Goal: Information Seeking & Learning: Learn about a topic

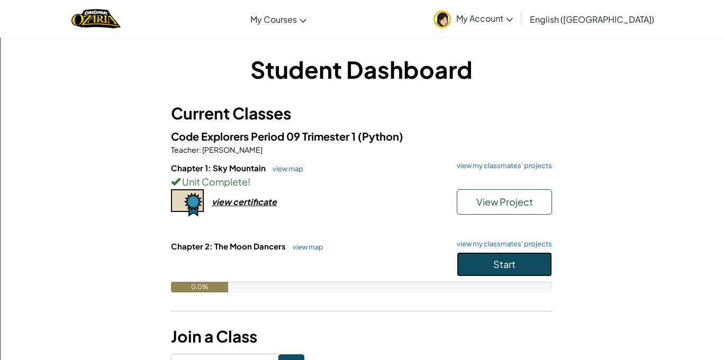
click at [549, 269] on button "Start" at bounding box center [504, 264] width 95 height 24
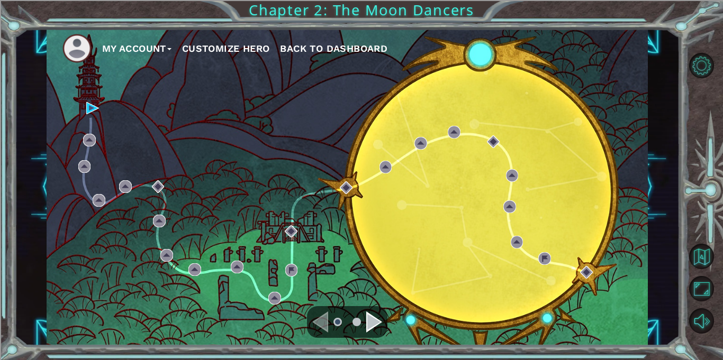
click at [380, 331] on div "Navigate to the next page" at bounding box center [374, 322] width 16 height 21
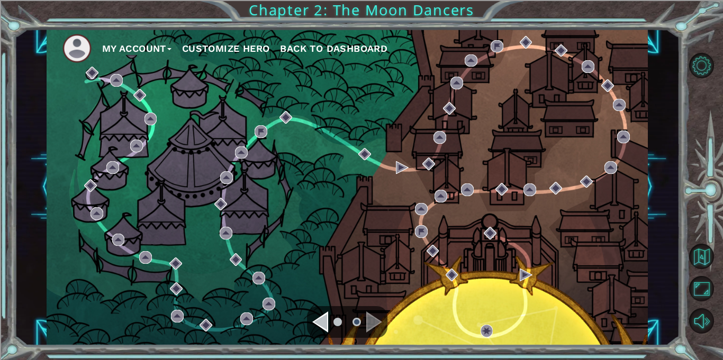
click at [329, 312] on ul at bounding box center [347, 322] width 38 height 21
click at [324, 322] on div "Navigate to the previous page" at bounding box center [320, 322] width 16 height 21
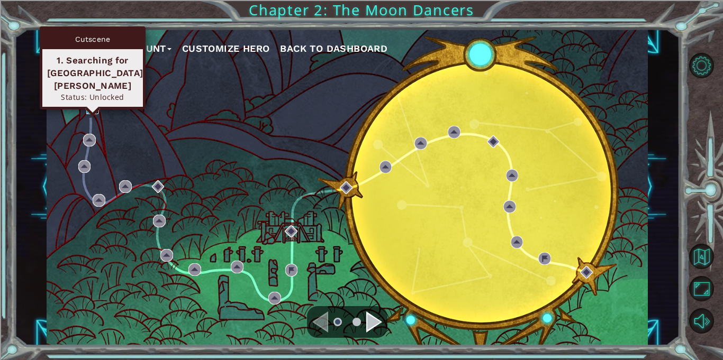
click at [90, 109] on img at bounding box center [92, 108] width 13 height 13
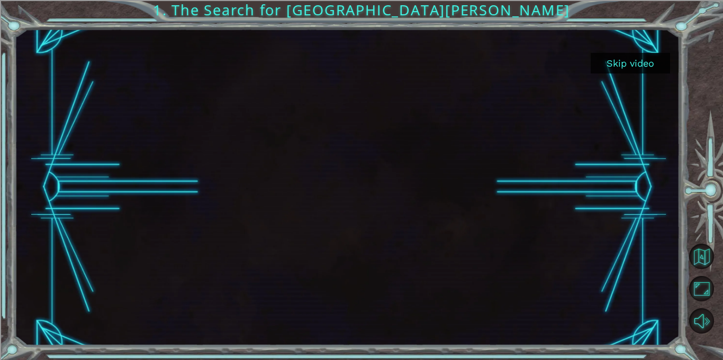
click at [620, 62] on button "Skip video" at bounding box center [630, 63] width 79 height 21
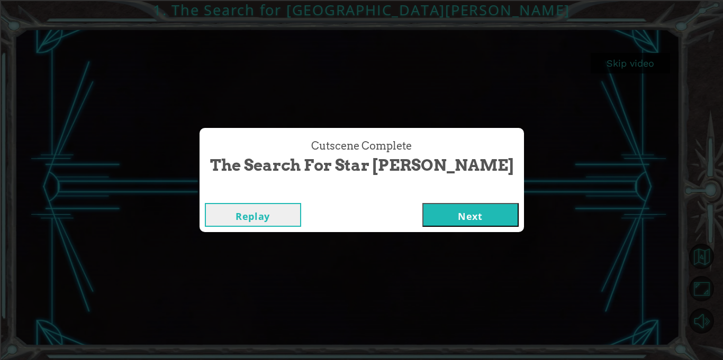
click at [417, 228] on div "Replay Next" at bounding box center [362, 215] width 324 height 34
click at [422, 224] on button "Next" at bounding box center [470, 215] width 96 height 24
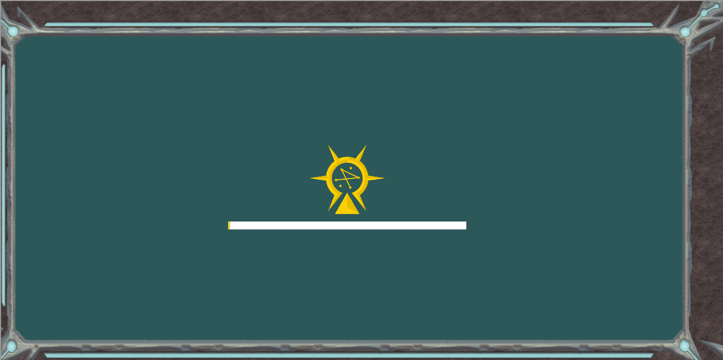
click at [396, 211] on div at bounding box center [347, 187] width 238 height 85
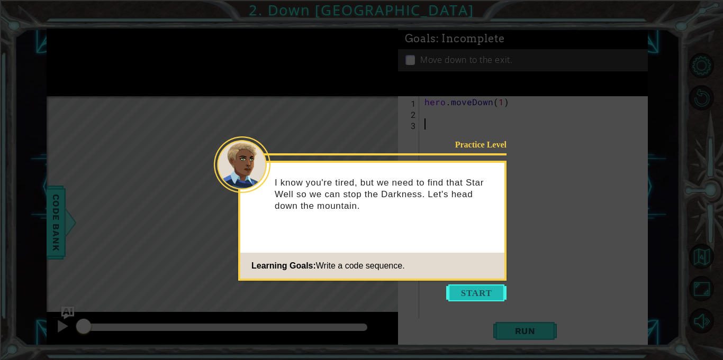
click at [464, 286] on button "Start" at bounding box center [476, 293] width 60 height 17
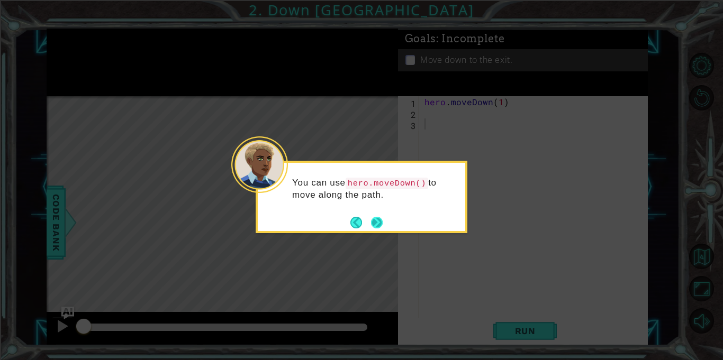
click at [374, 224] on button "Next" at bounding box center [377, 223] width 12 height 12
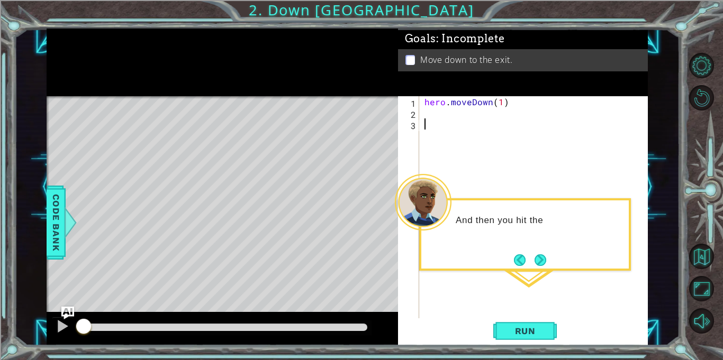
click at [469, 129] on div "hero . moveDown ( 1 )" at bounding box center [536, 218] width 228 height 245
click at [464, 125] on div "hero . moveDown ( 1 )" at bounding box center [536, 218] width 228 height 245
click at [446, 121] on div "hero . moveDown ( 1 )" at bounding box center [536, 218] width 228 height 245
click at [500, 103] on div "hero . moveDown ( 1 )" at bounding box center [536, 218] width 228 height 245
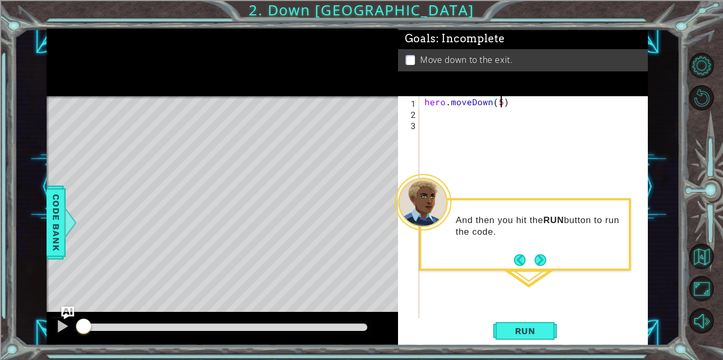
scroll to position [0, 4]
type textarea "hero.moveDown(5)"
click at [532, 331] on span "Run" at bounding box center [525, 331] width 42 height 11
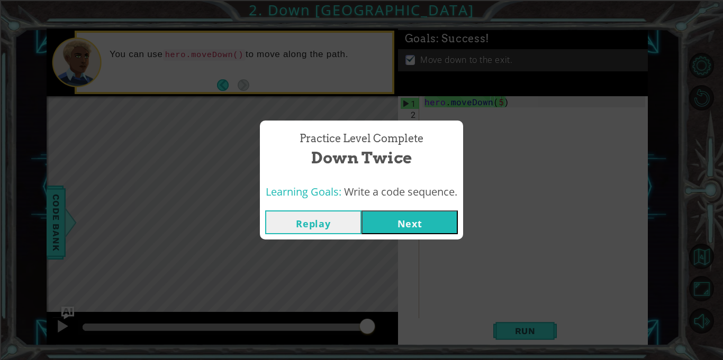
click at [428, 215] on button "Next" at bounding box center [410, 223] width 96 height 24
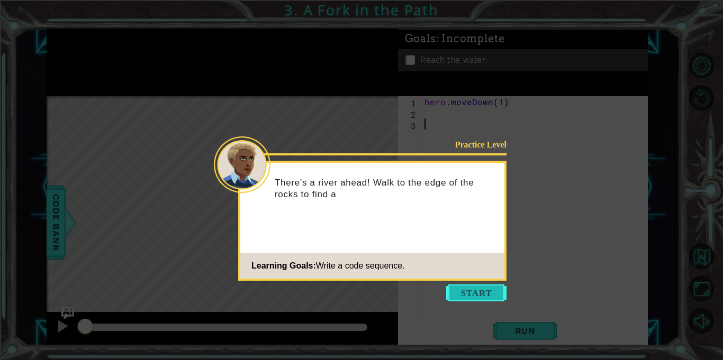
click at [481, 289] on button "Start" at bounding box center [476, 293] width 60 height 17
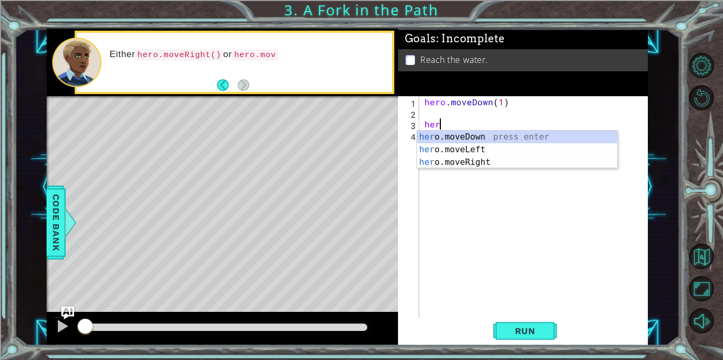
scroll to position [0, 1]
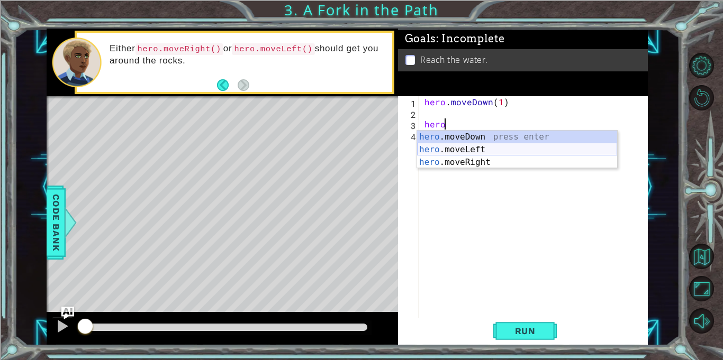
click at [434, 149] on div "hero .moveDown press enter hero .moveLeft press enter hero .moveRight press ent…" at bounding box center [517, 163] width 200 height 64
type textarea "hero.moveLeft(1)"
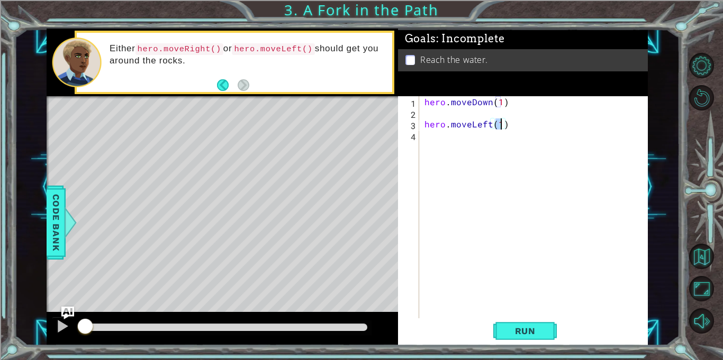
click at [447, 133] on div "hero . moveDown ( 1 ) hero . moveLeft ( 1 )" at bounding box center [536, 218] width 228 height 245
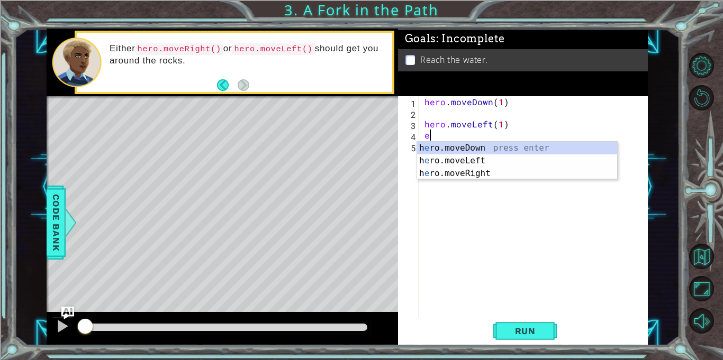
click at [477, 147] on div "h e ro.moveDown press enter h e ro.moveLeft press enter h e ro.moveRight press …" at bounding box center [517, 174] width 200 height 64
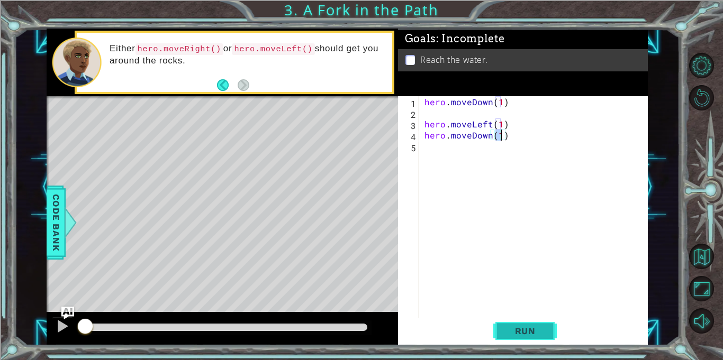
type textarea "hero.moveDown(1)"
click at [514, 327] on span "Run" at bounding box center [525, 331] width 42 height 11
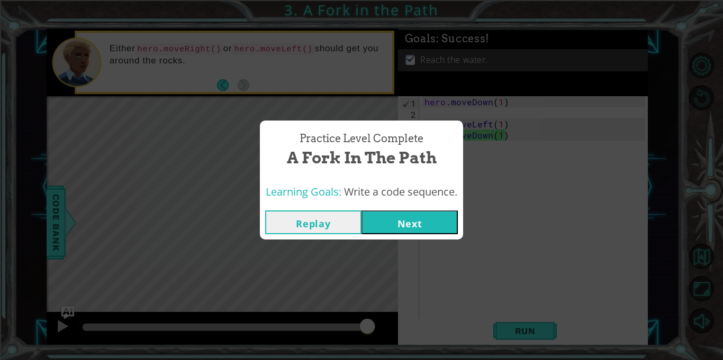
click at [398, 231] on button "Next" at bounding box center [410, 223] width 96 height 24
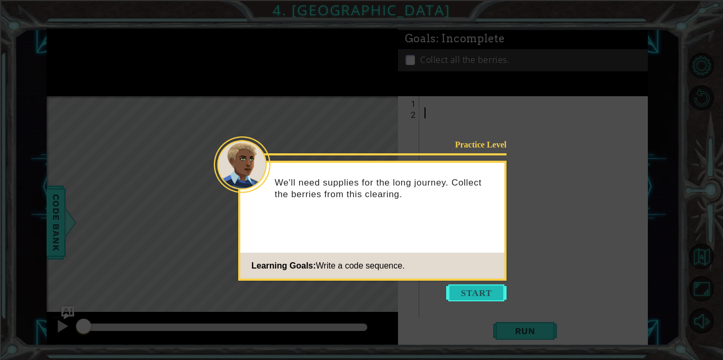
click at [497, 296] on button "Start" at bounding box center [476, 293] width 60 height 17
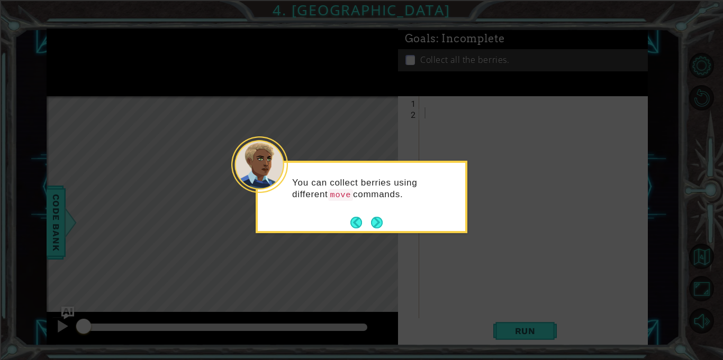
click at [384, 225] on div "You can collect berries using different move commands." at bounding box center [362, 197] width 212 height 73
click at [383, 219] on button "Next" at bounding box center [377, 223] width 12 height 12
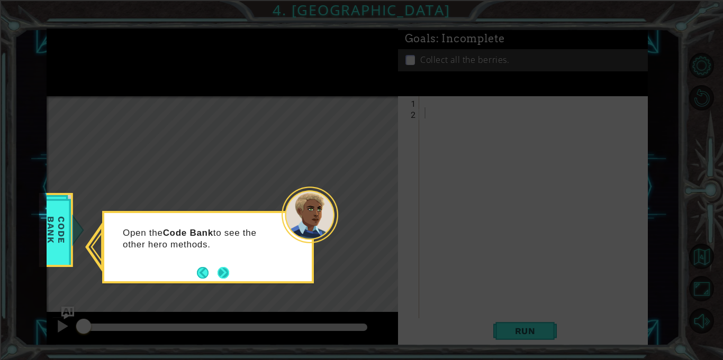
click at [222, 275] on button "Next" at bounding box center [224, 273] width 12 height 12
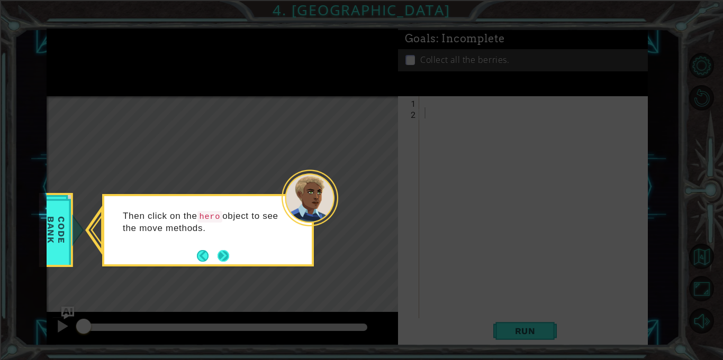
click at [227, 257] on button "Next" at bounding box center [224, 256] width 12 height 12
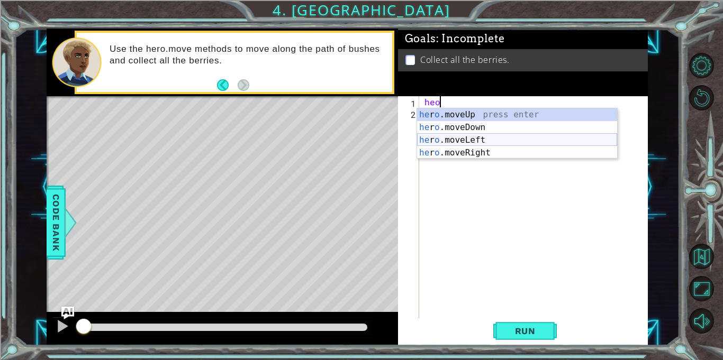
click at [500, 138] on div "he r o .moveUp press enter he r o .moveDown press enter he r o .moveLeft press …" at bounding box center [517, 147] width 200 height 76
type textarea "hero.moveLeft(1)"
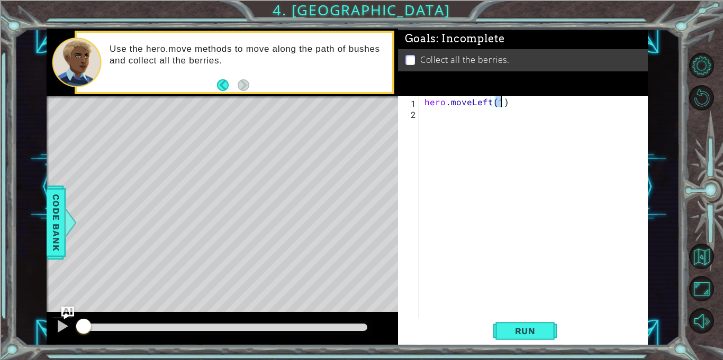
click at [506, 128] on div "hero . moveLeft ( 1 )" at bounding box center [536, 218] width 228 height 245
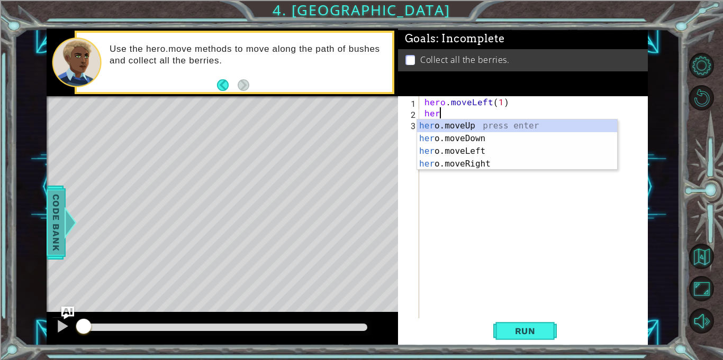
click at [62, 227] on span "Code Bank" at bounding box center [56, 223] width 17 height 65
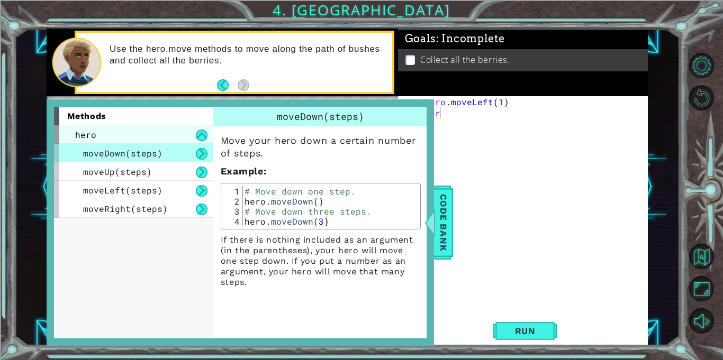
click at [91, 131] on span "hero" at bounding box center [85, 134] width 21 height 11
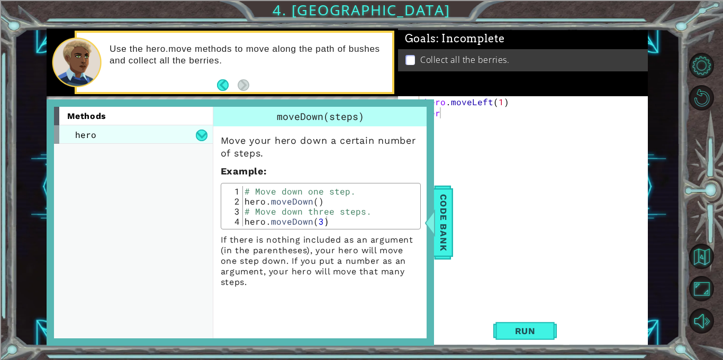
click at [93, 132] on span "hero" at bounding box center [85, 134] width 21 height 11
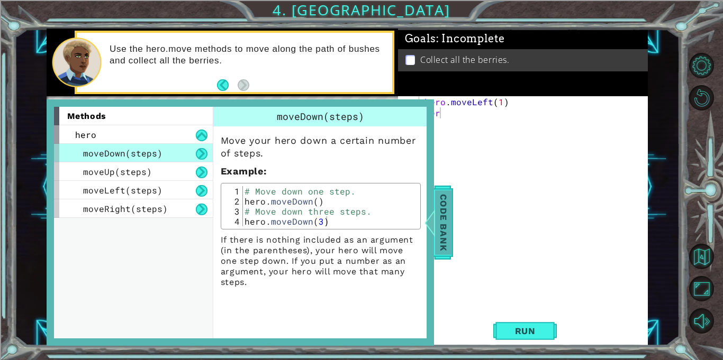
click at [446, 234] on span "Code Bank" at bounding box center [443, 223] width 17 height 65
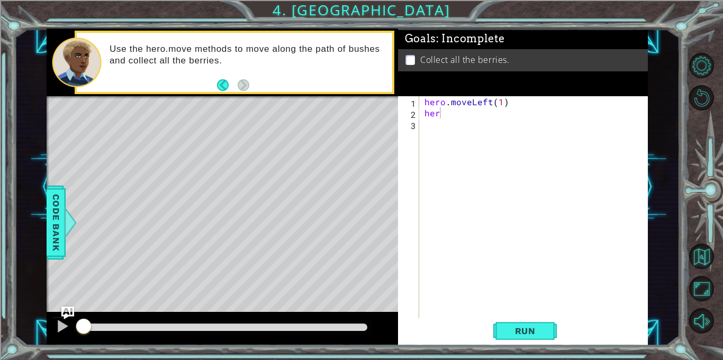
click at [498, 103] on div "hero . moveLeft ( 1 ) her" at bounding box center [536, 218] width 228 height 245
click at [467, 113] on div "hero . moveLeft ( 2 ) her" at bounding box center [536, 218] width 228 height 245
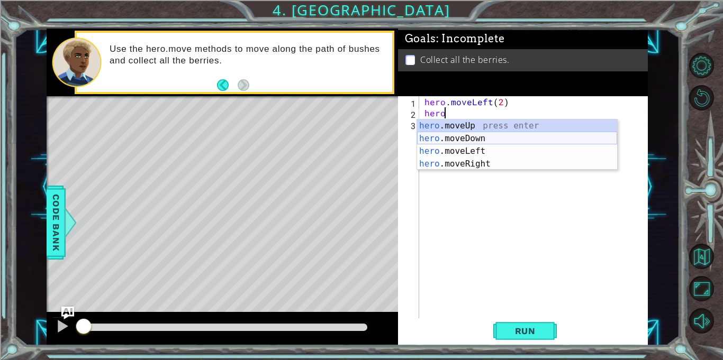
click at [456, 136] on div "hero .moveUp press enter hero .moveDown press enter hero .moveLeft press enter …" at bounding box center [517, 158] width 200 height 76
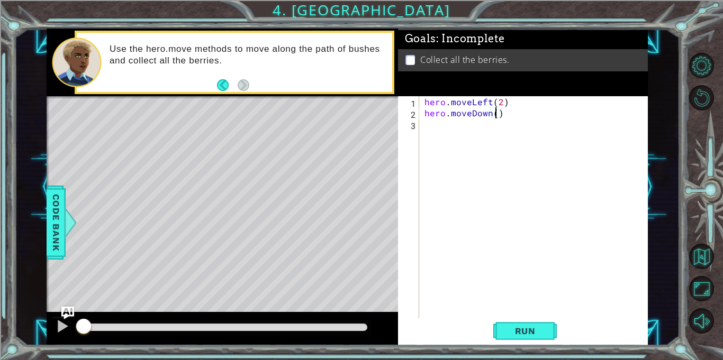
type textarea "hero.moveDown(2)"
click at [495, 130] on div "hero . moveLeft ( 2 ) hero . moveDown ( 2 )" at bounding box center [536, 218] width 228 height 245
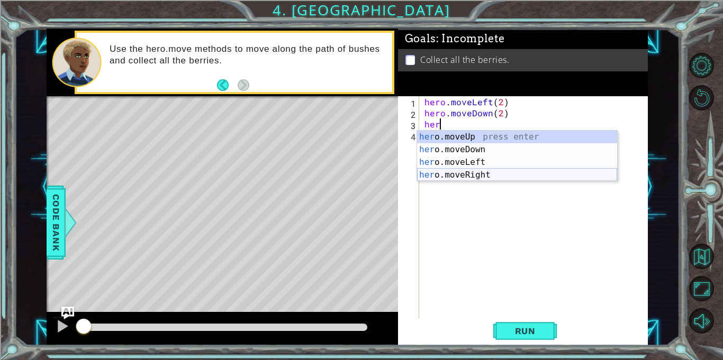
click at [521, 177] on div "her o.moveUp press enter her o.moveDown press enter her o.moveLeft press enter …" at bounding box center [517, 169] width 200 height 76
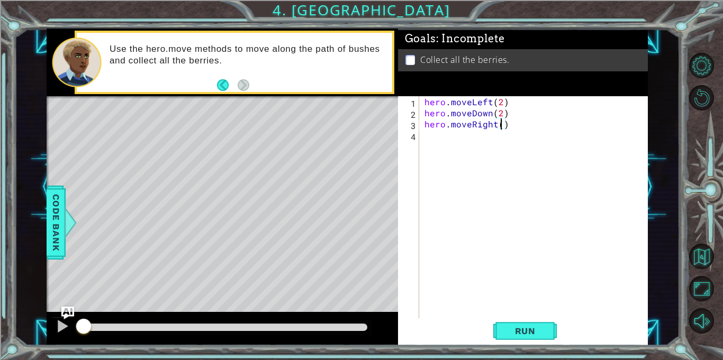
type textarea "hero.moveRight(2)"
click at [494, 132] on div "hero . moveLeft ( 2 ) hero . moveDown ( 2 ) hero . moveRight ( 2 )" at bounding box center [536, 218] width 228 height 245
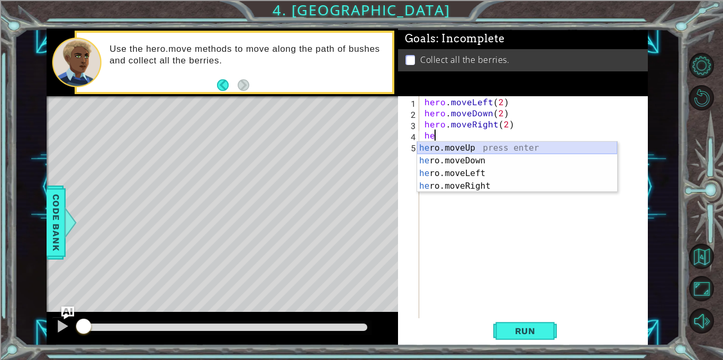
click at [491, 146] on div "he ro.moveUp press enter he ro.moveDown press enter he ro.moveLeft press enter …" at bounding box center [517, 180] width 200 height 76
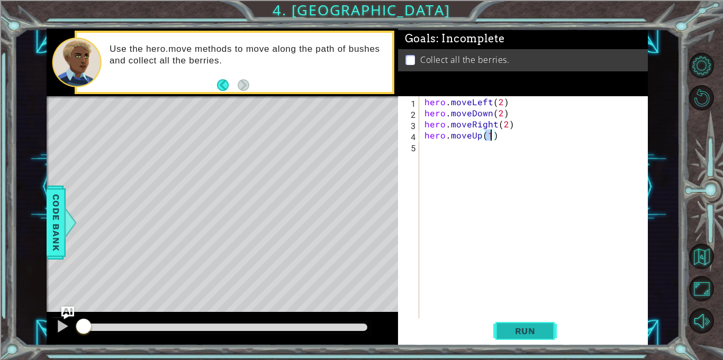
type textarea "hero.moveUp(1)"
click at [512, 327] on span "Run" at bounding box center [525, 331] width 42 height 11
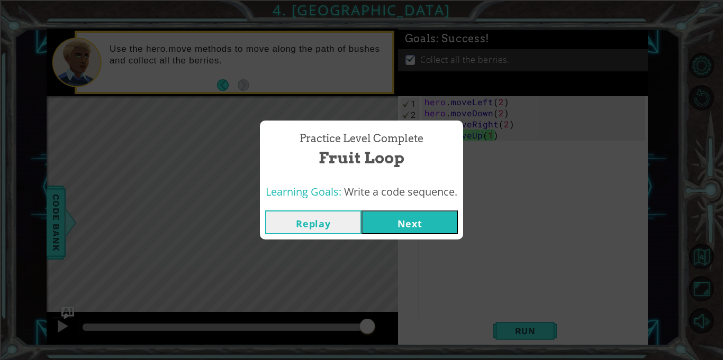
click at [421, 223] on button "Next" at bounding box center [410, 223] width 96 height 24
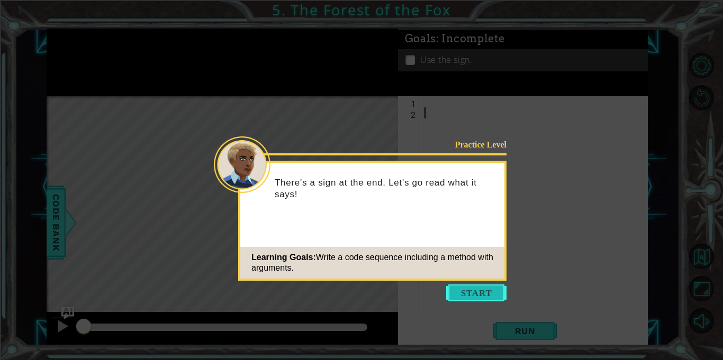
click at [484, 293] on button "Start" at bounding box center [476, 293] width 60 height 17
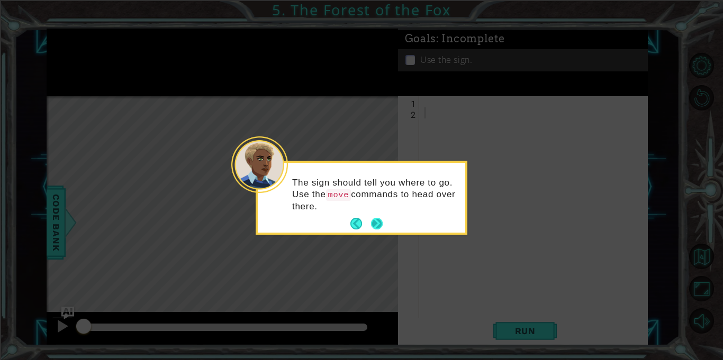
click at [377, 226] on button "Next" at bounding box center [377, 224] width 12 height 12
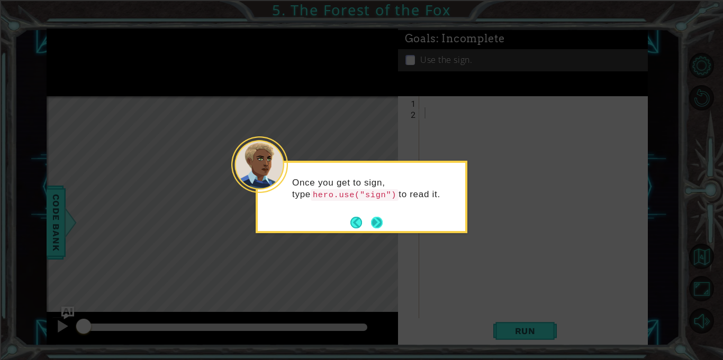
click at [381, 228] on button "Next" at bounding box center [377, 223] width 12 height 12
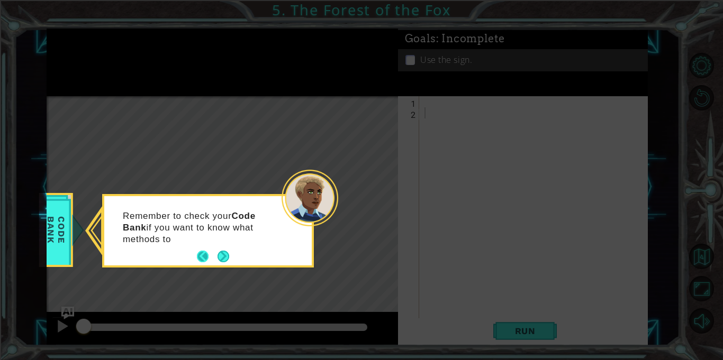
click at [216, 257] on button "Back" at bounding box center [207, 257] width 21 height 12
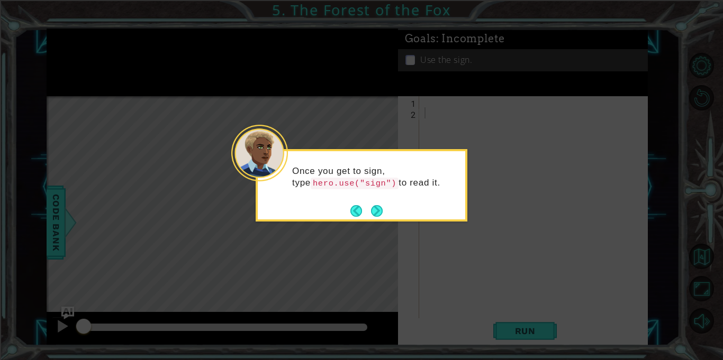
click at [224, 259] on icon at bounding box center [361, 180] width 723 height 360
click at [392, 207] on div "Once you get to sign, type hero.use("sign") to read it." at bounding box center [361, 183] width 207 height 54
click at [380, 213] on button "Next" at bounding box center [377, 211] width 12 height 12
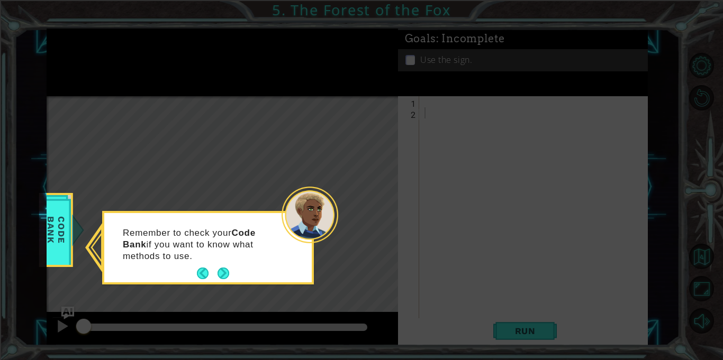
click at [247, 272] on div "Remember to check your Code Bank if you want to know what methods to use." at bounding box center [207, 250] width 207 height 65
click at [236, 274] on div "Remember to check your Code Bank if you want to know what methods to use." at bounding box center [207, 250] width 207 height 65
click at [224, 279] on button "Next" at bounding box center [224, 274] width 12 height 12
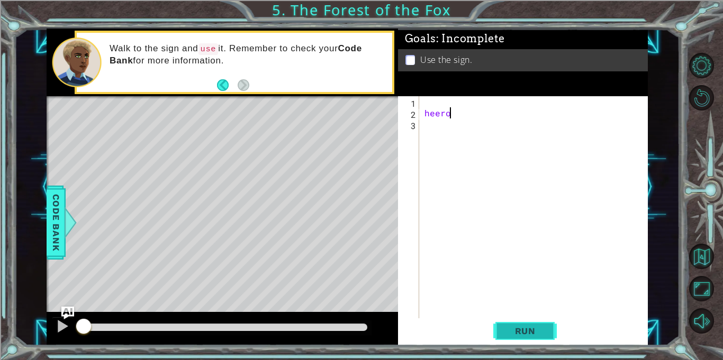
scroll to position [0, 1]
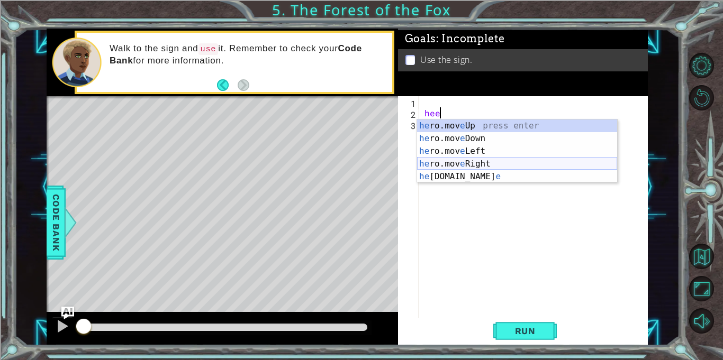
click at [461, 163] on div "he ro.mov e Up press enter he ro.mov e Down press enter he ro.mov e Left press …" at bounding box center [517, 164] width 200 height 89
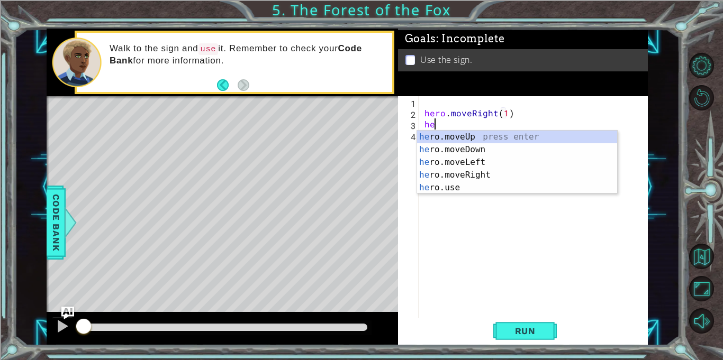
scroll to position [0, 6]
click at [481, 134] on div "her o.moveUp press enter her o.moveDown press enter her o.moveLeft press enter …" at bounding box center [517, 175] width 200 height 89
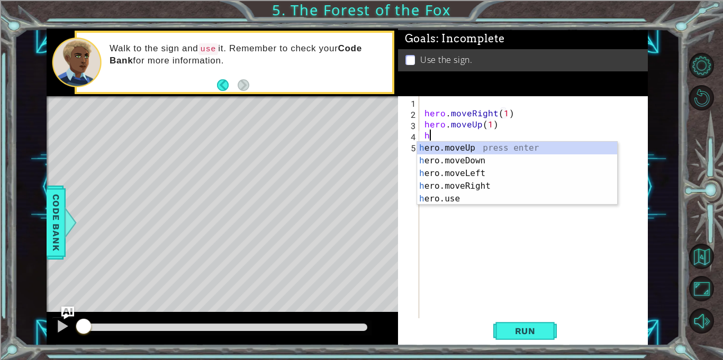
scroll to position [0, 5]
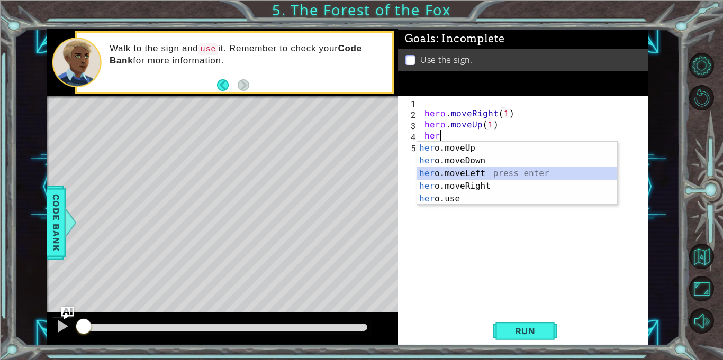
click at [495, 172] on div "her o.moveUp press enter her o.moveDown press enter her o.moveLeft press enter …" at bounding box center [517, 186] width 200 height 89
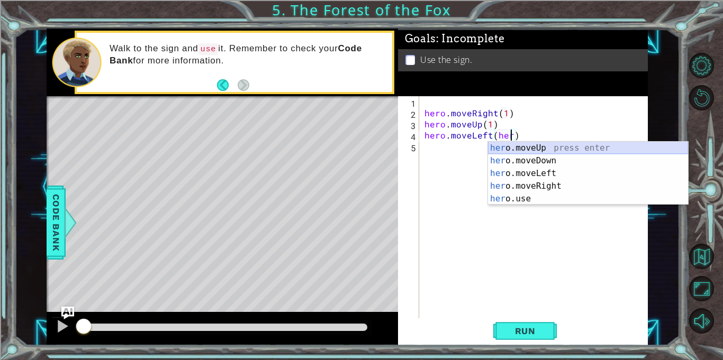
click at [518, 147] on div "her o.moveUp press enter her o.moveDown press enter her o.moveLeft press enter …" at bounding box center [588, 186] width 200 height 89
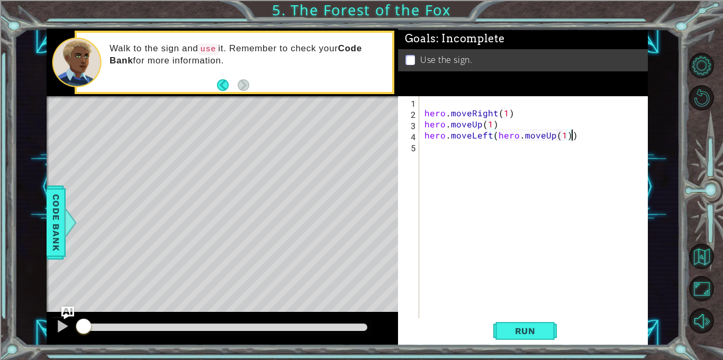
click at [576, 136] on div "hero . moveRight ( 1 ) hero . moveUp ( 1 ) hero . moveLeft ( hero . moveUp ( 1 …" at bounding box center [536, 218] width 228 height 245
drag, startPoint x: 575, startPoint y: 135, endPoint x: 497, endPoint y: 134, distance: 78.3
click at [497, 134] on div "hero . moveRight ( 1 ) hero . moveUp ( 1 ) hero . moveLeft ( hero . moveUp ( 1 …" at bounding box center [536, 218] width 228 height 245
type textarea "hero.moveLeft(1)"
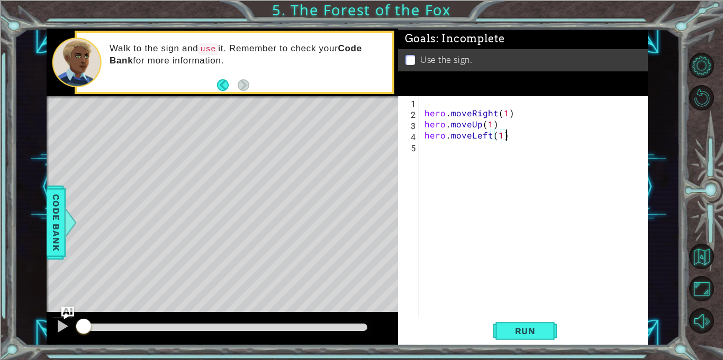
scroll to position [0, 0]
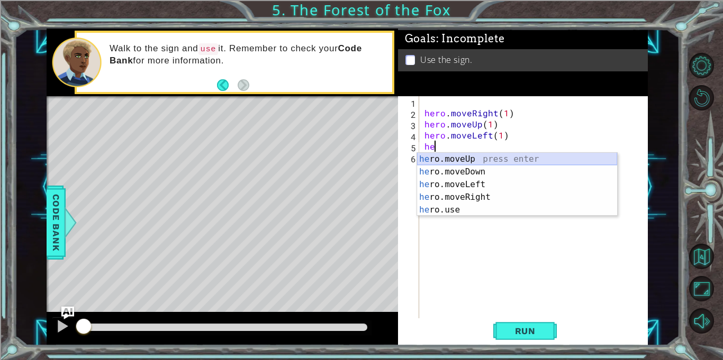
click at [556, 157] on div "he ro.moveUp press enter he ro.moveDown press enter he ro.moveLeft press enter …" at bounding box center [517, 197] width 200 height 89
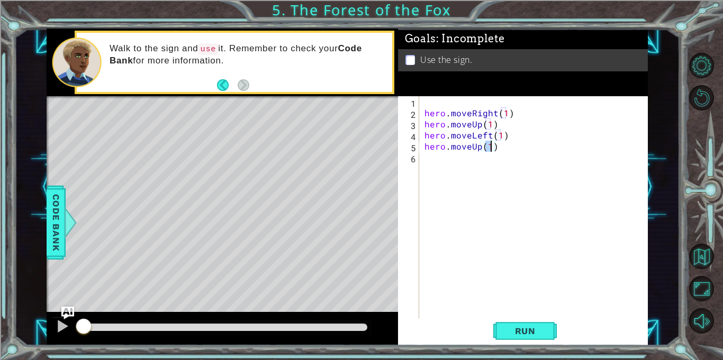
click at [498, 172] on div "hero . moveRight ( 1 ) hero . moveUp ( 1 ) hero . moveLeft ( 1 ) hero . moveUp …" at bounding box center [536, 218] width 228 height 245
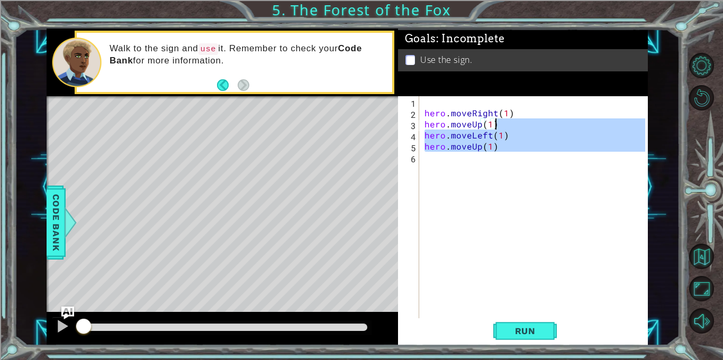
type textarea "hero.moveUp(1) hero.moveLeft(1)"
click at [497, 171] on div "hero . moveRight ( 1 ) hero . moveUp ( 1 ) hero . moveLeft ( 1 ) hero . moveUp …" at bounding box center [533, 207] width 223 height 222
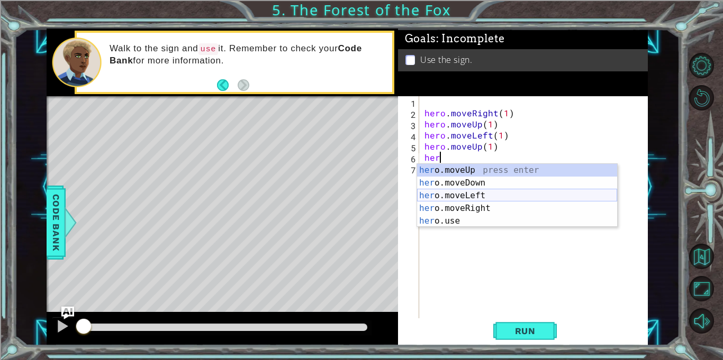
click at [504, 203] on div "her o.moveUp press enter her o.moveDown press enter her o.moveLeft press enter …" at bounding box center [517, 208] width 200 height 89
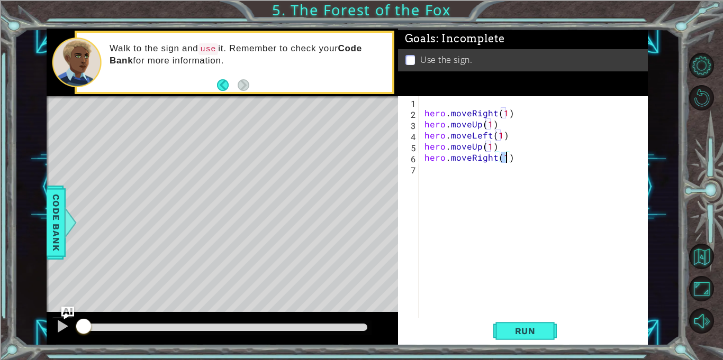
type textarea "hero.moveRight(2)"
click at [477, 170] on div "hero . moveRight ( 1 ) hero . moveUp ( 1 ) hero . moveLeft ( 1 ) hero . moveUp …" at bounding box center [536, 218] width 228 height 245
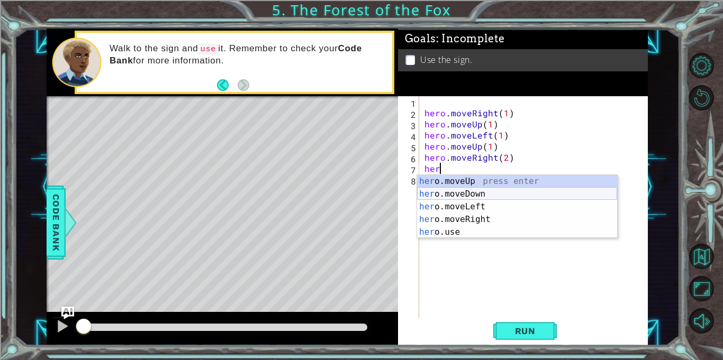
click at [468, 197] on div "her o.moveUp press enter her o.moveDown press enter her o.moveLeft press enter …" at bounding box center [517, 219] width 200 height 89
type textarea "hero.moveDown(1)"
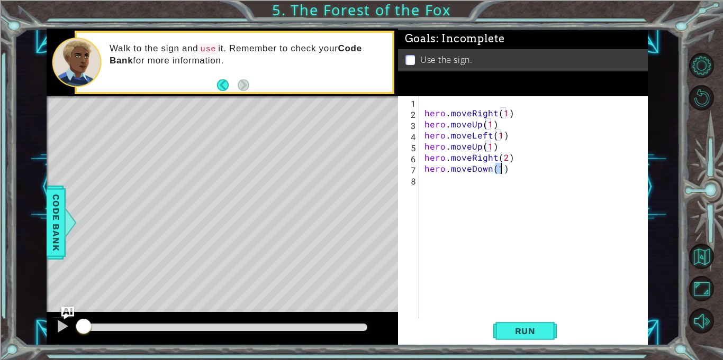
click at [454, 175] on div "hero . moveRight ( 1 ) hero . moveUp ( 1 ) hero . moveLeft ( 1 ) hero . moveUp …" at bounding box center [536, 218] width 228 height 245
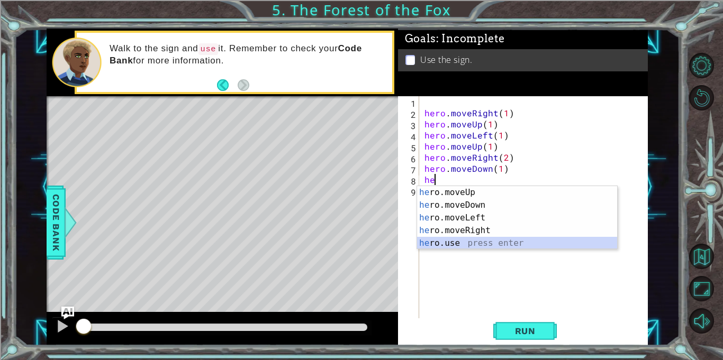
click at [471, 240] on div "he ro.moveUp press enter he ro.moveDown press enter he ro.moveLeft press enter …" at bounding box center [517, 230] width 200 height 89
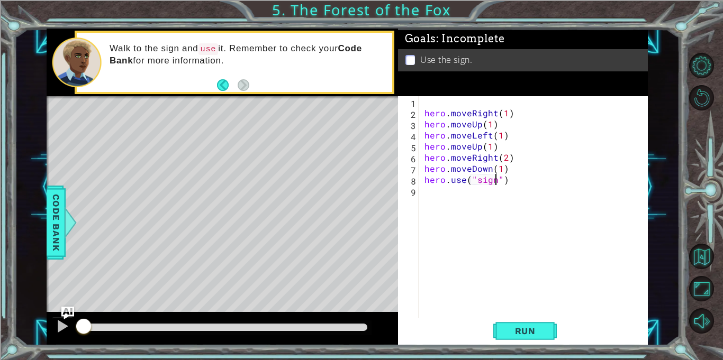
scroll to position [0, 4]
type textarea "hero.use("sign")"
click at [506, 321] on button "Run" at bounding box center [525, 331] width 64 height 25
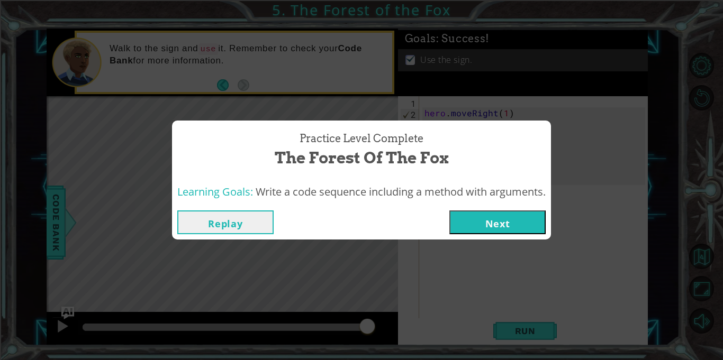
click at [509, 223] on button "Next" at bounding box center [497, 223] width 96 height 24
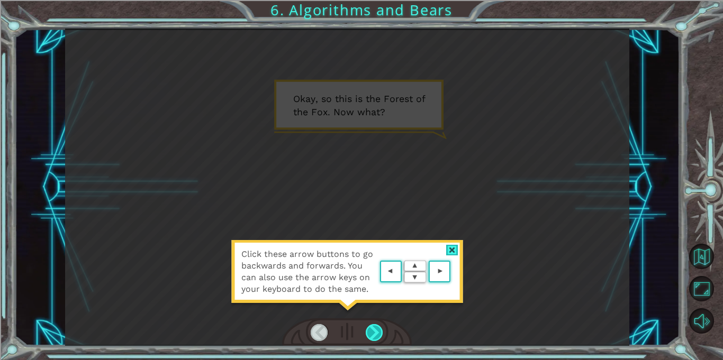
click at [370, 332] on div at bounding box center [374, 332] width 17 height 17
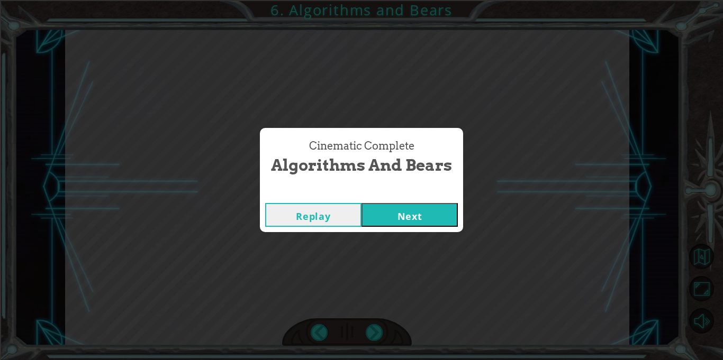
click at [425, 229] on div "Replay Next" at bounding box center [361, 215] width 203 height 34
click at [420, 210] on button "Next" at bounding box center [410, 215] width 96 height 24
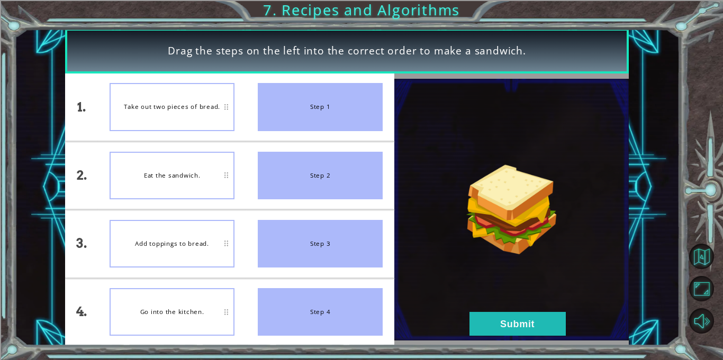
drag, startPoint x: 269, startPoint y: 168, endPoint x: 355, endPoint y: 109, distance: 104.1
click at [355, 109] on ul "Step 1 Step 2 Step 3 Step 4" at bounding box center [320, 210] width 148 height 273
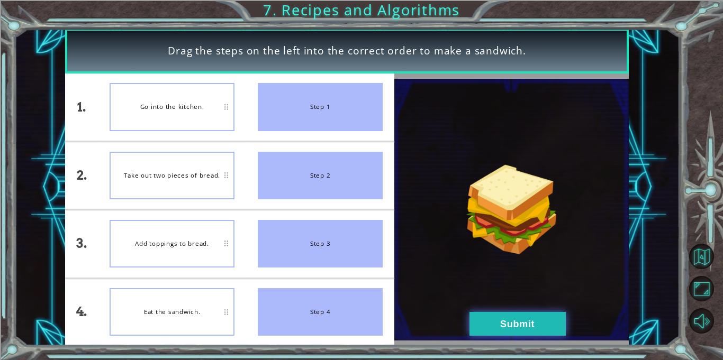
click at [491, 315] on button "Submit" at bounding box center [518, 324] width 96 height 24
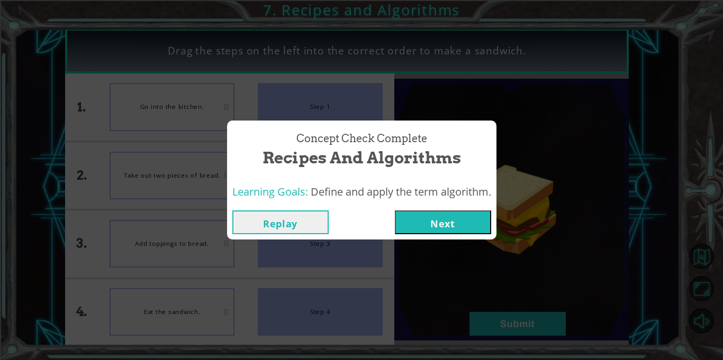
click at [457, 213] on button "Next" at bounding box center [443, 223] width 96 height 24
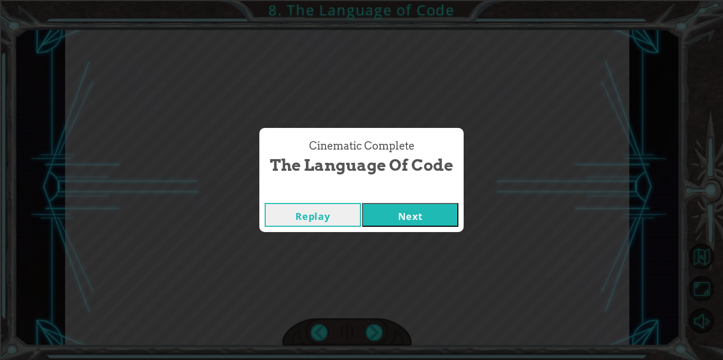
click at [455, 205] on button "Next" at bounding box center [410, 215] width 96 height 24
click at [423, 223] on button "Next" at bounding box center [410, 215] width 96 height 24
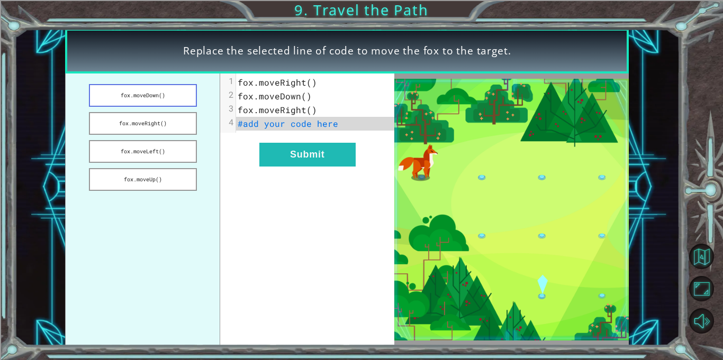
click at [151, 96] on button "fox.moveDown()" at bounding box center [143, 95] width 108 height 23
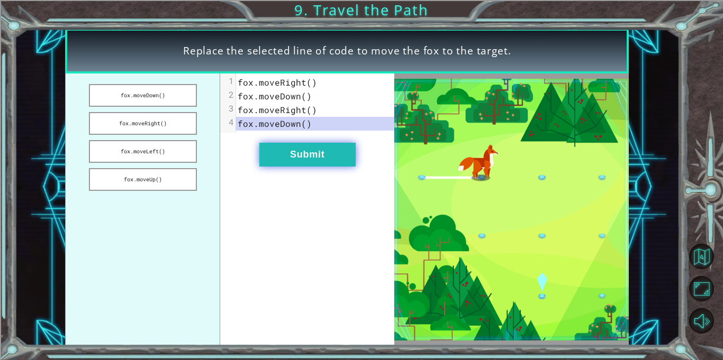
click at [284, 152] on button "Submit" at bounding box center [307, 155] width 96 height 24
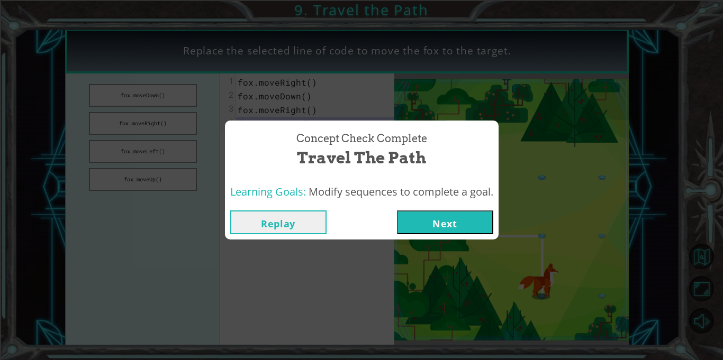
click at [421, 232] on button "Next" at bounding box center [445, 223] width 96 height 24
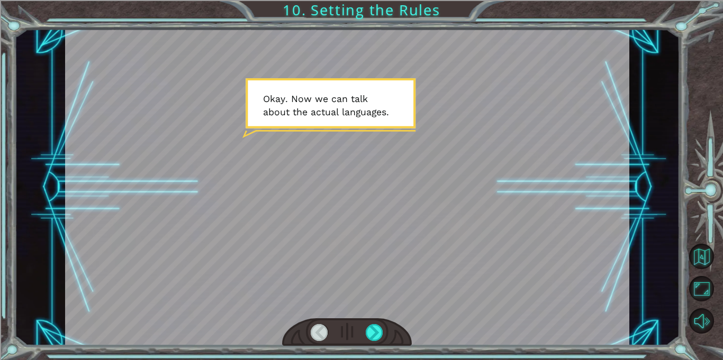
click at [372, 315] on div at bounding box center [347, 187] width 564 height 317
click at [376, 327] on div at bounding box center [374, 332] width 17 height 17
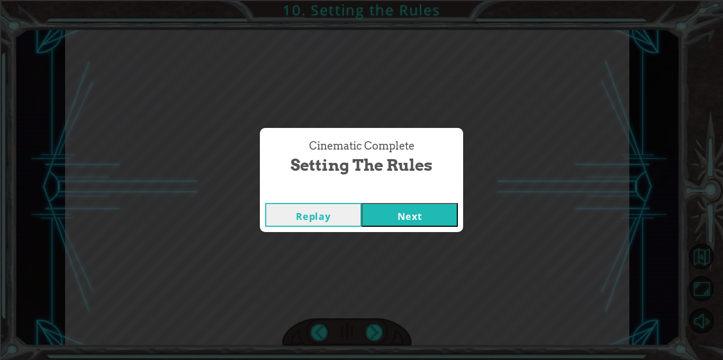
click at [430, 213] on button "Next" at bounding box center [410, 215] width 96 height 24
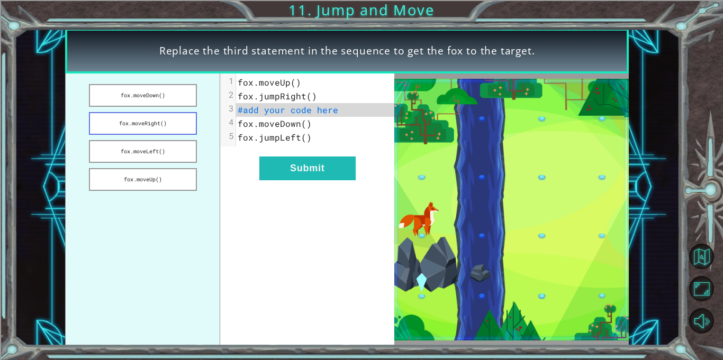
click at [169, 124] on button "fox.moveRight()" at bounding box center [143, 123] width 108 height 23
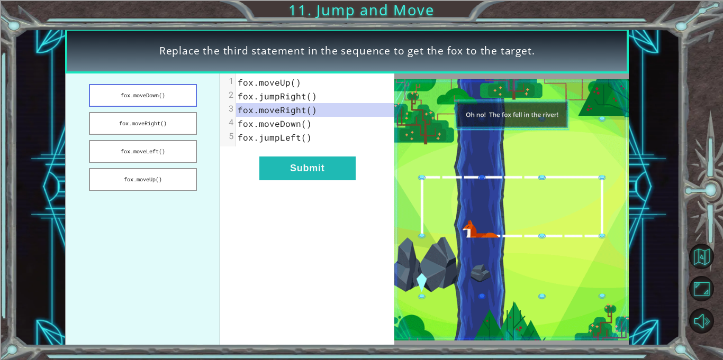
click at [165, 93] on button "fox.moveDown()" at bounding box center [143, 95] width 108 height 23
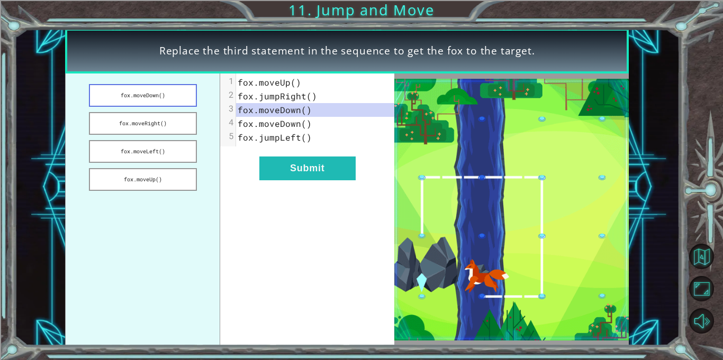
click at [171, 98] on button "fox.moveDown()" at bounding box center [143, 95] width 108 height 23
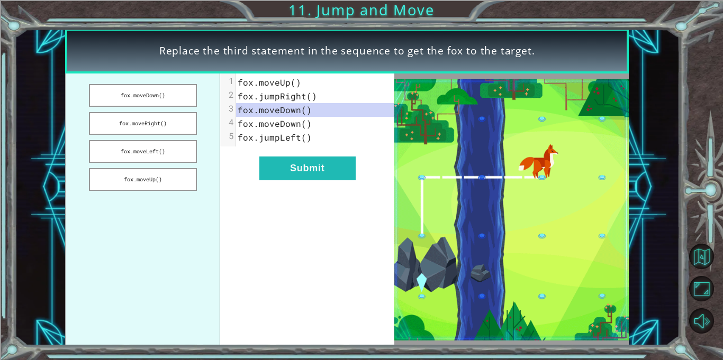
click at [285, 147] on div "xxxxxxxxxx 5 1 fox.moveUp() 2 fox.jumpRight() 3 fox.moveDown() 4 fox.moveDown()…" at bounding box center [307, 210] width 174 height 273
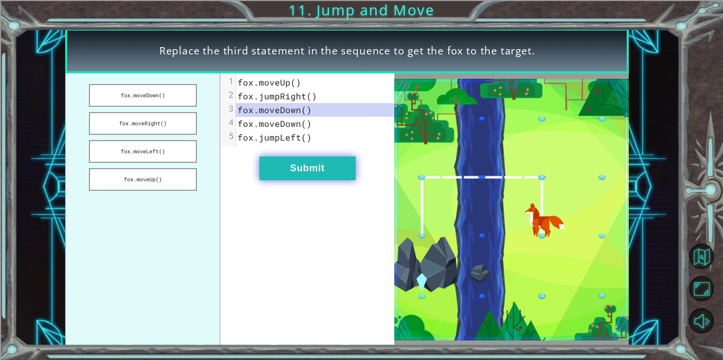
click at [294, 174] on button "Submit" at bounding box center [307, 169] width 96 height 24
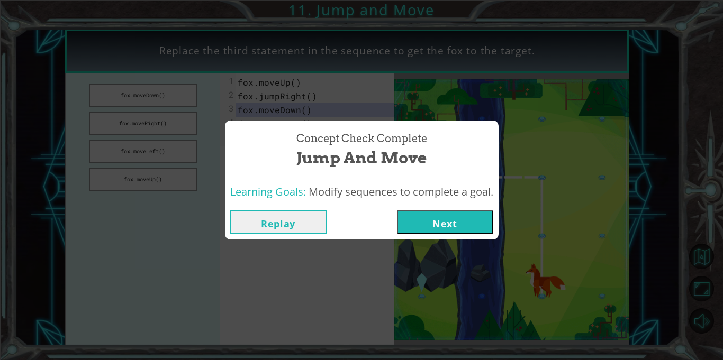
click at [408, 212] on button "Next" at bounding box center [445, 223] width 96 height 24
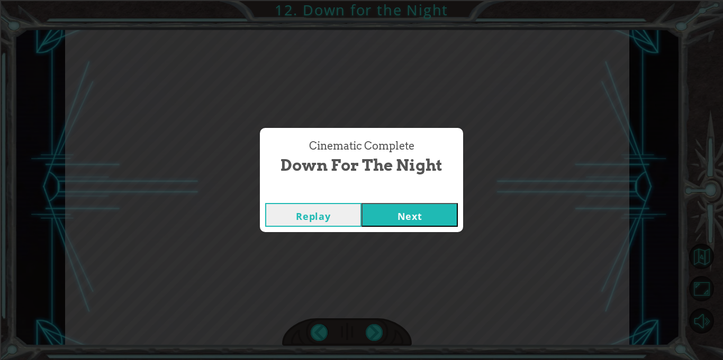
click at [391, 220] on button "Next" at bounding box center [410, 215] width 96 height 24
